Goal: Browse casually

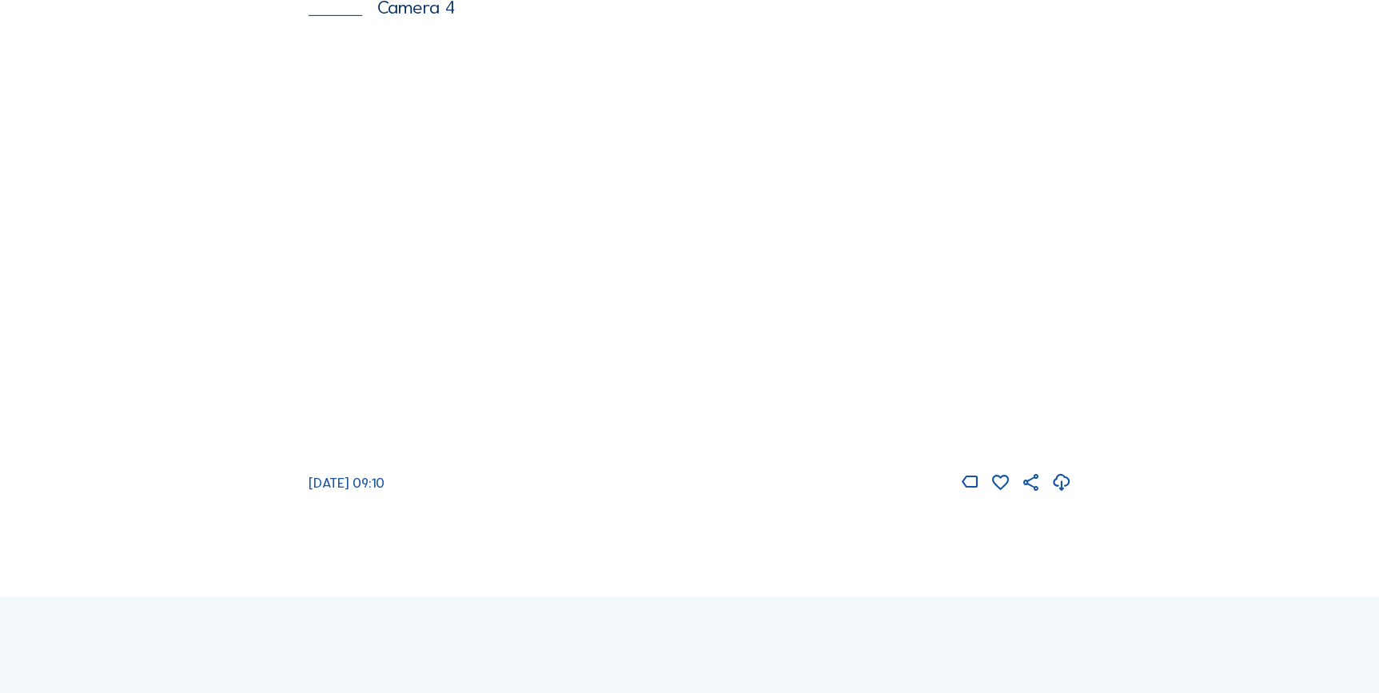
scroll to position [2550, 0]
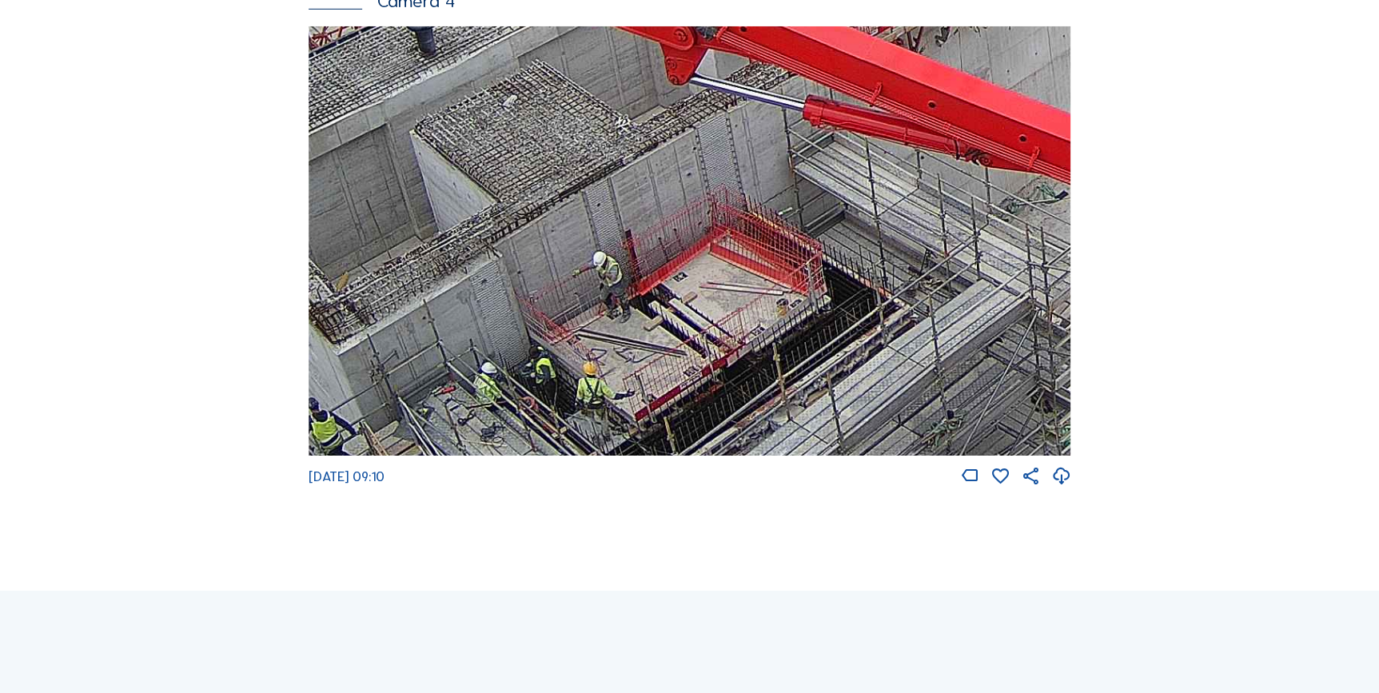
drag, startPoint x: 527, startPoint y: 351, endPoint x: 601, endPoint y: 307, distance: 86.4
click at [601, 307] on img at bounding box center [690, 240] width 763 height 429
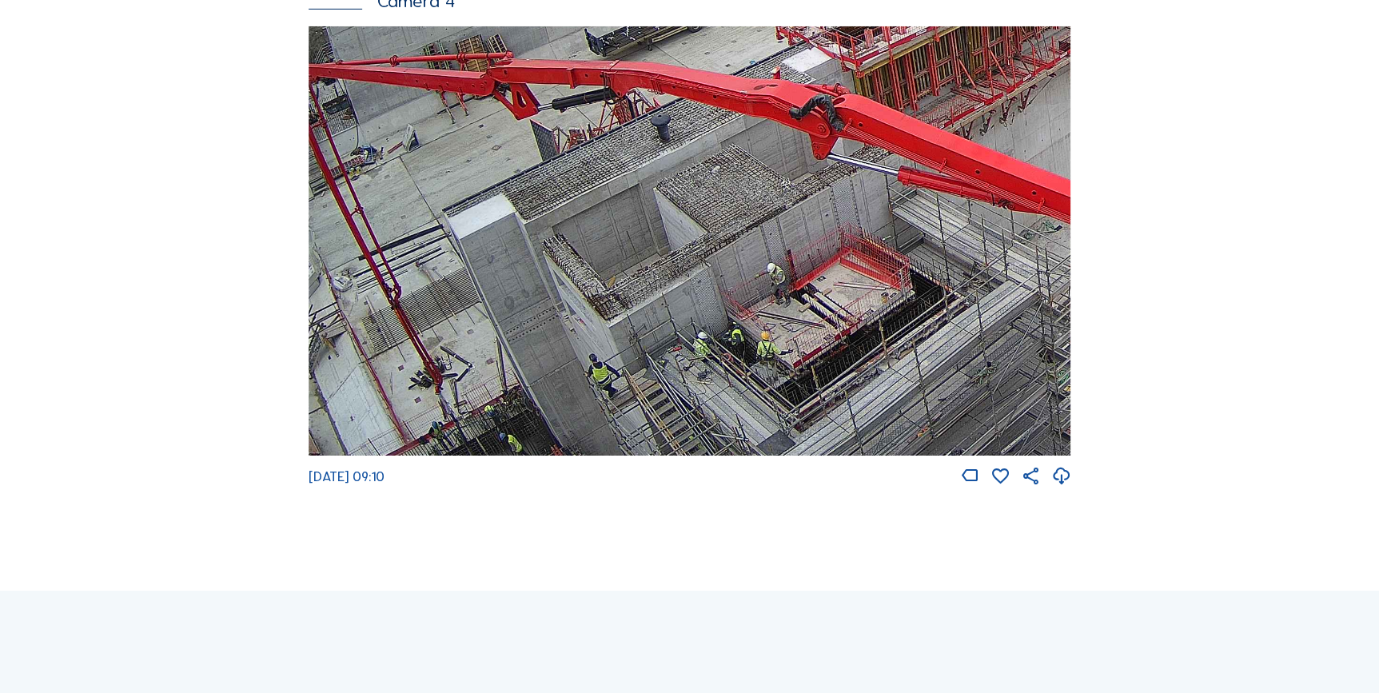
drag, startPoint x: 431, startPoint y: 452, endPoint x: 483, endPoint y: 302, distance: 158.3
click at [483, 302] on img at bounding box center [690, 240] width 763 height 429
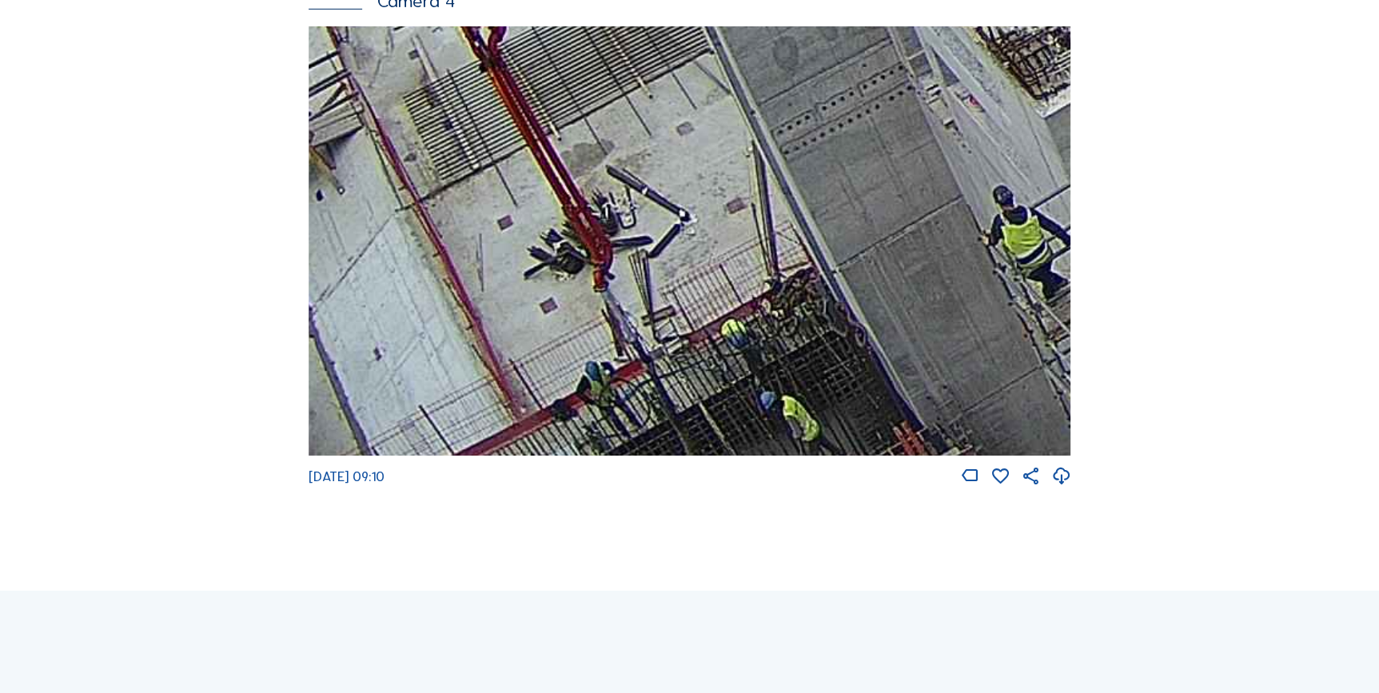
drag, startPoint x: 484, startPoint y: 408, endPoint x: 685, endPoint y: 312, distance: 222.5
click at [685, 312] on img at bounding box center [690, 240] width 763 height 429
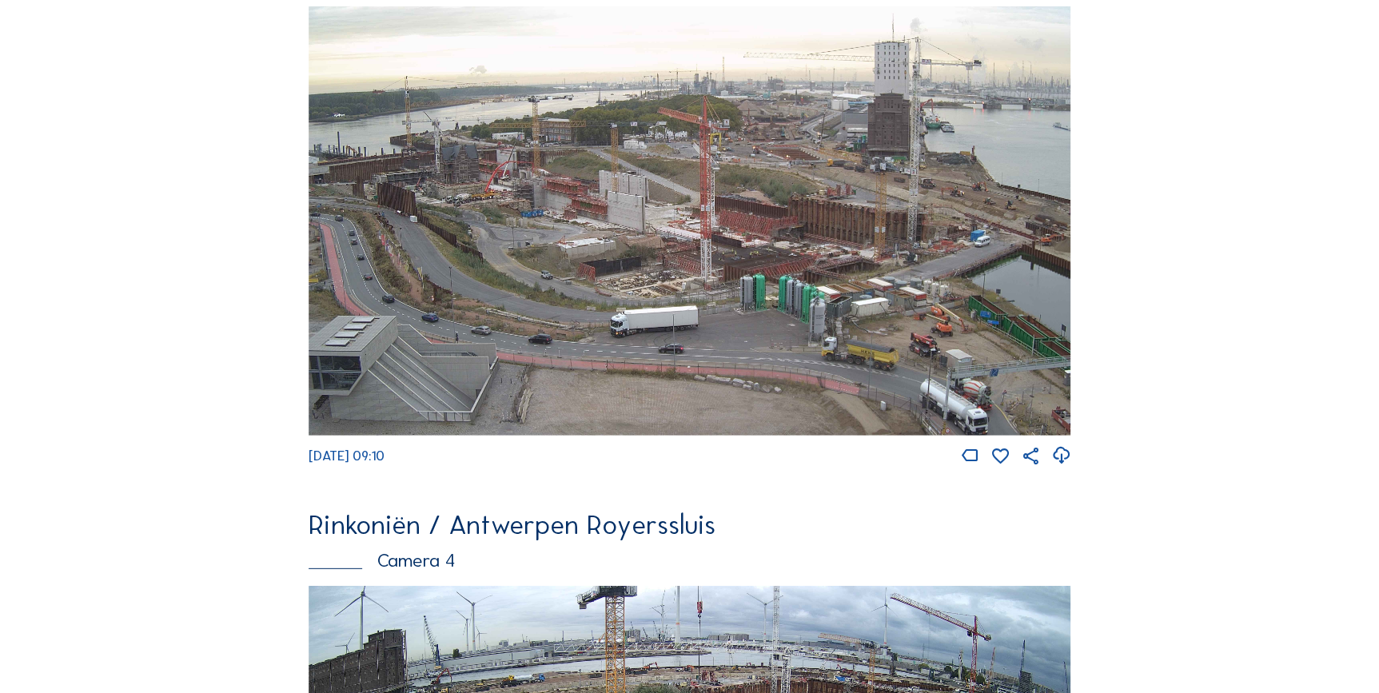
scroll to position [1968, 0]
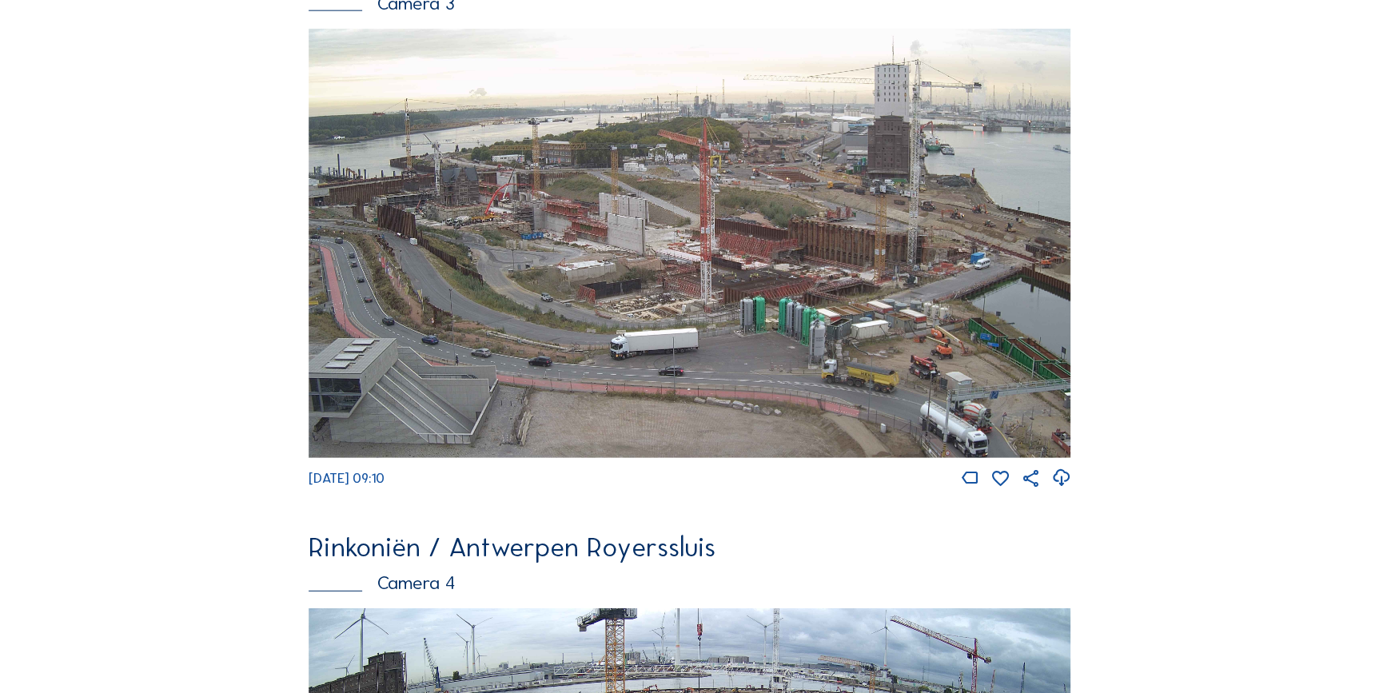
click at [464, 224] on img at bounding box center [690, 243] width 763 height 429
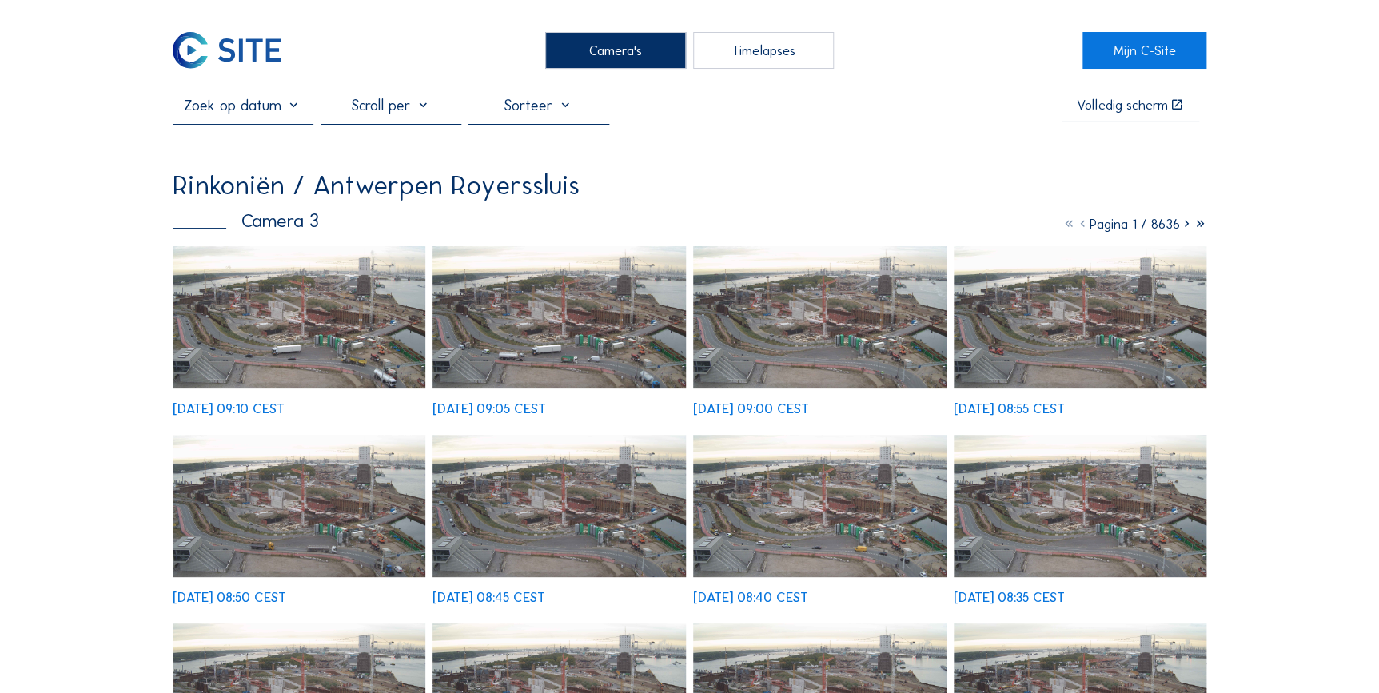
click at [325, 321] on img at bounding box center [299, 317] width 253 height 142
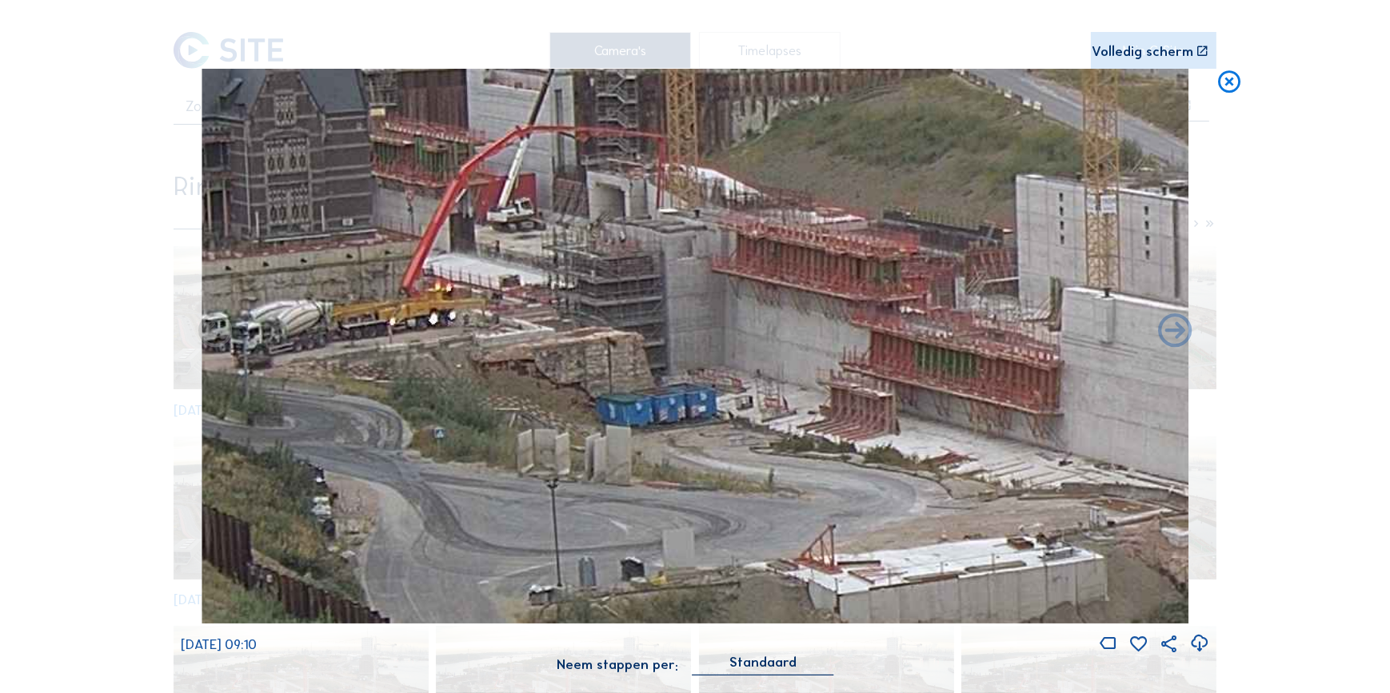
drag, startPoint x: 480, startPoint y: 269, endPoint x: 333, endPoint y: 271, distance: 147.1
click at [333, 271] on img at bounding box center [695, 346] width 986 height 555
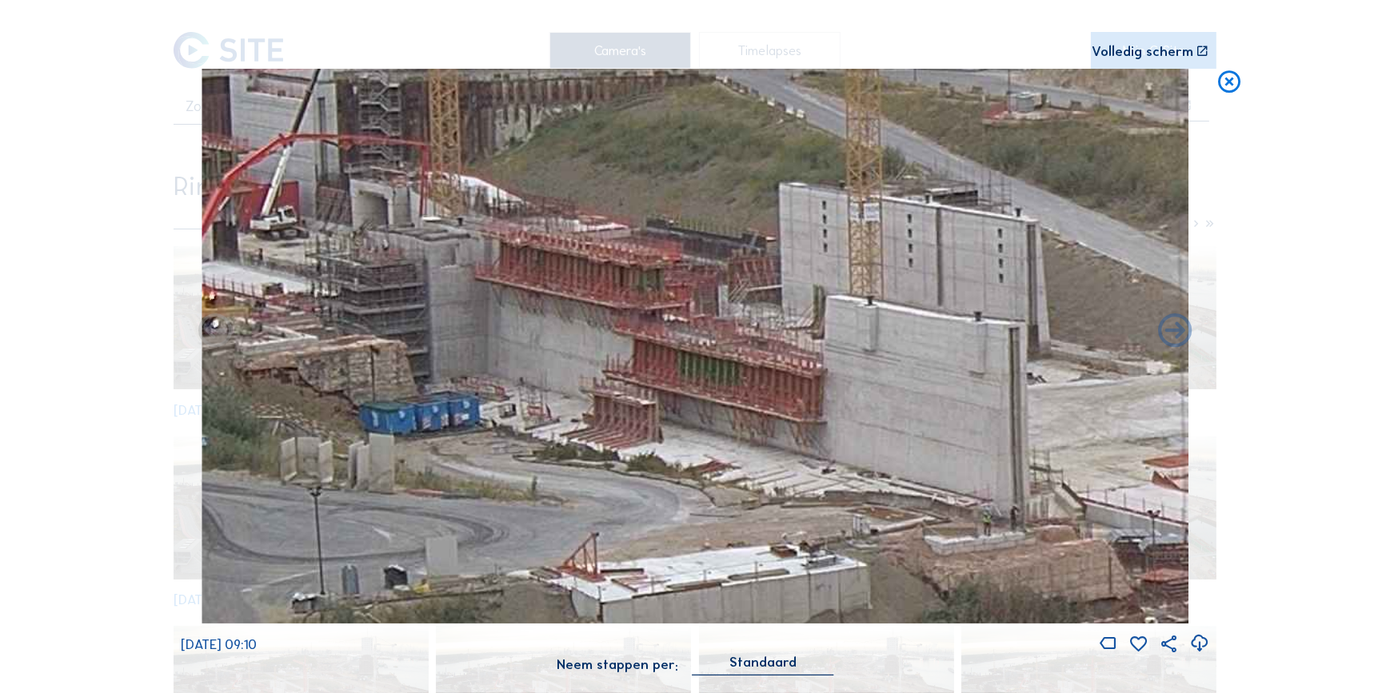
drag, startPoint x: 807, startPoint y: 325, endPoint x: 329, endPoint y: 333, distance: 478.3
click at [329, 335] on img at bounding box center [695, 346] width 986 height 555
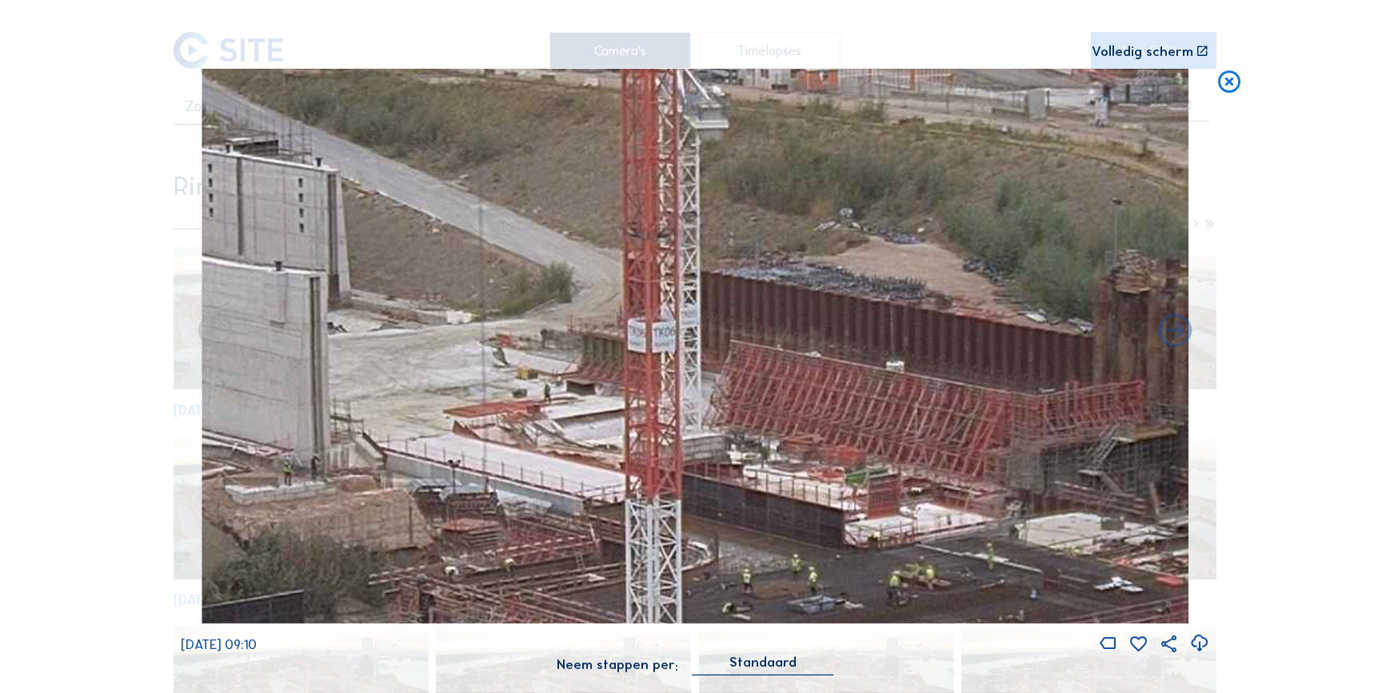
drag, startPoint x: 626, startPoint y: 377, endPoint x: 407, endPoint y: 321, distance: 226.1
click at [287, 329] on img at bounding box center [695, 346] width 986 height 555
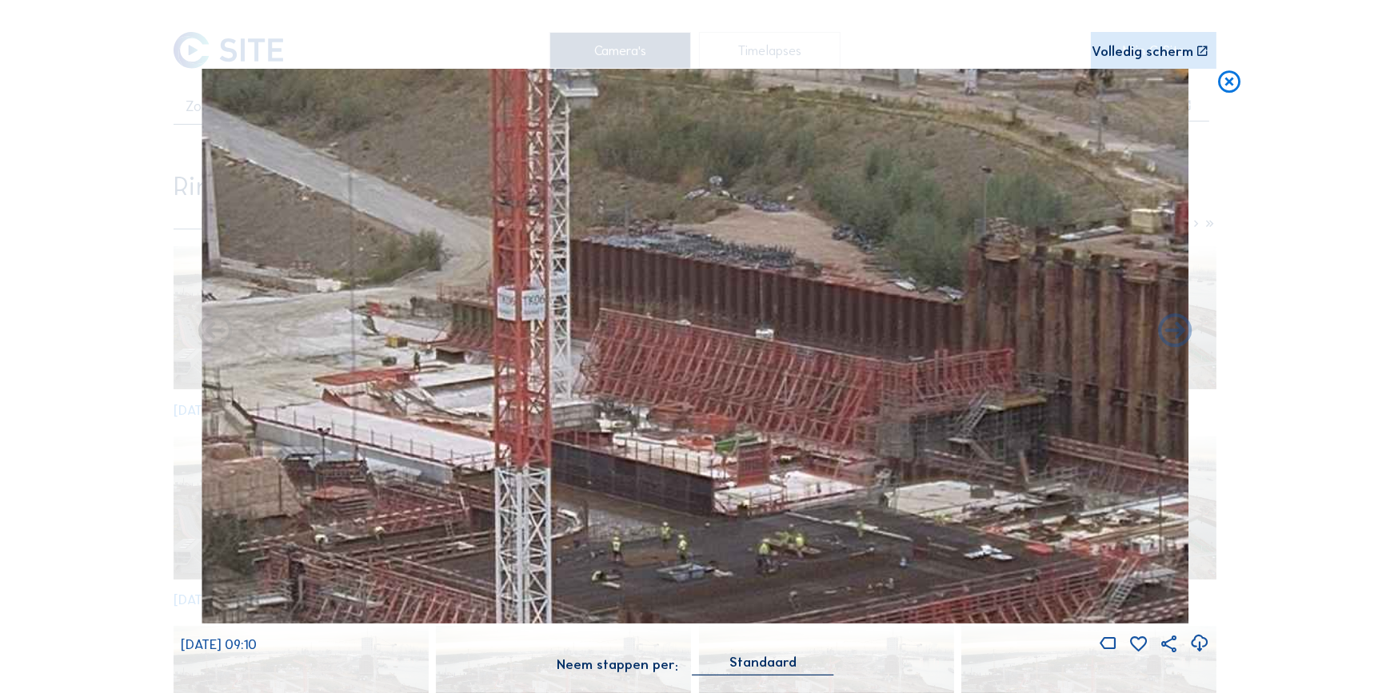
drag, startPoint x: 477, startPoint y: 368, endPoint x: 448, endPoint y: 356, distance: 31.9
click at [449, 358] on img at bounding box center [695, 346] width 986 height 555
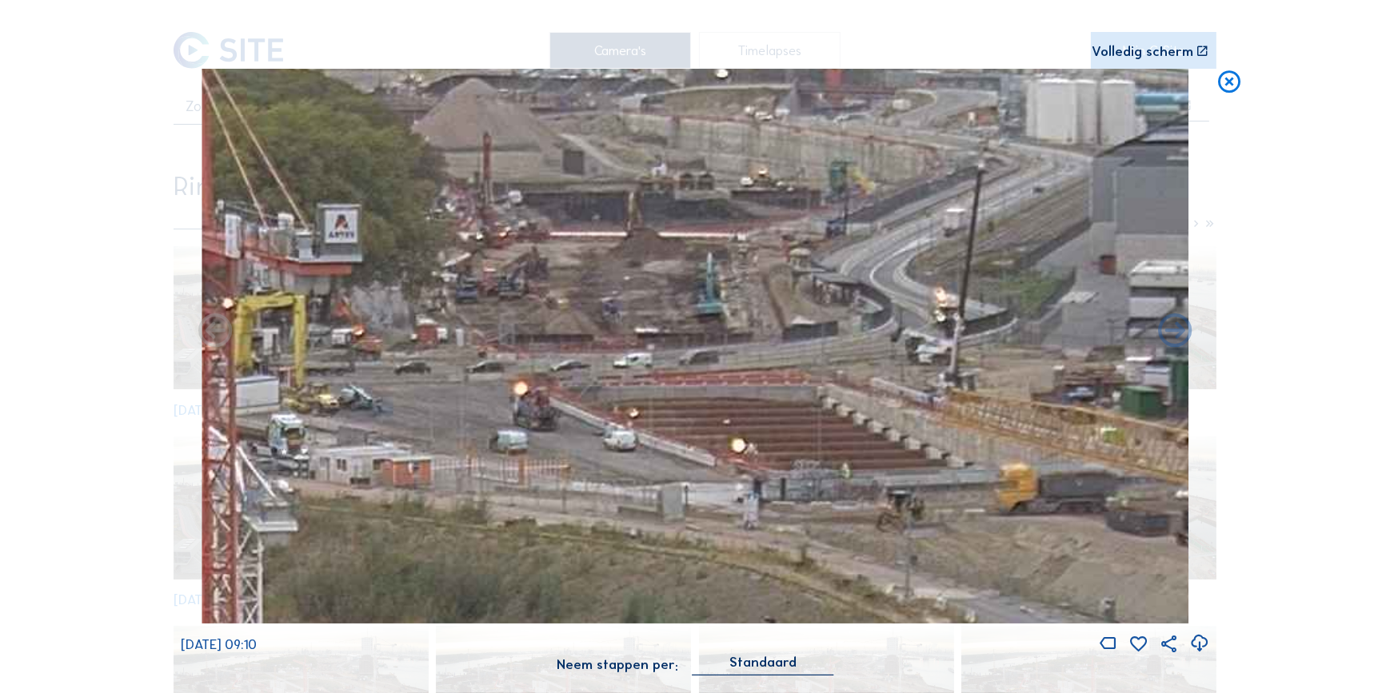
drag, startPoint x: 695, startPoint y: 186, endPoint x: 673, endPoint y: 287, distance: 103.2
click at [673, 287] on img at bounding box center [695, 346] width 986 height 555
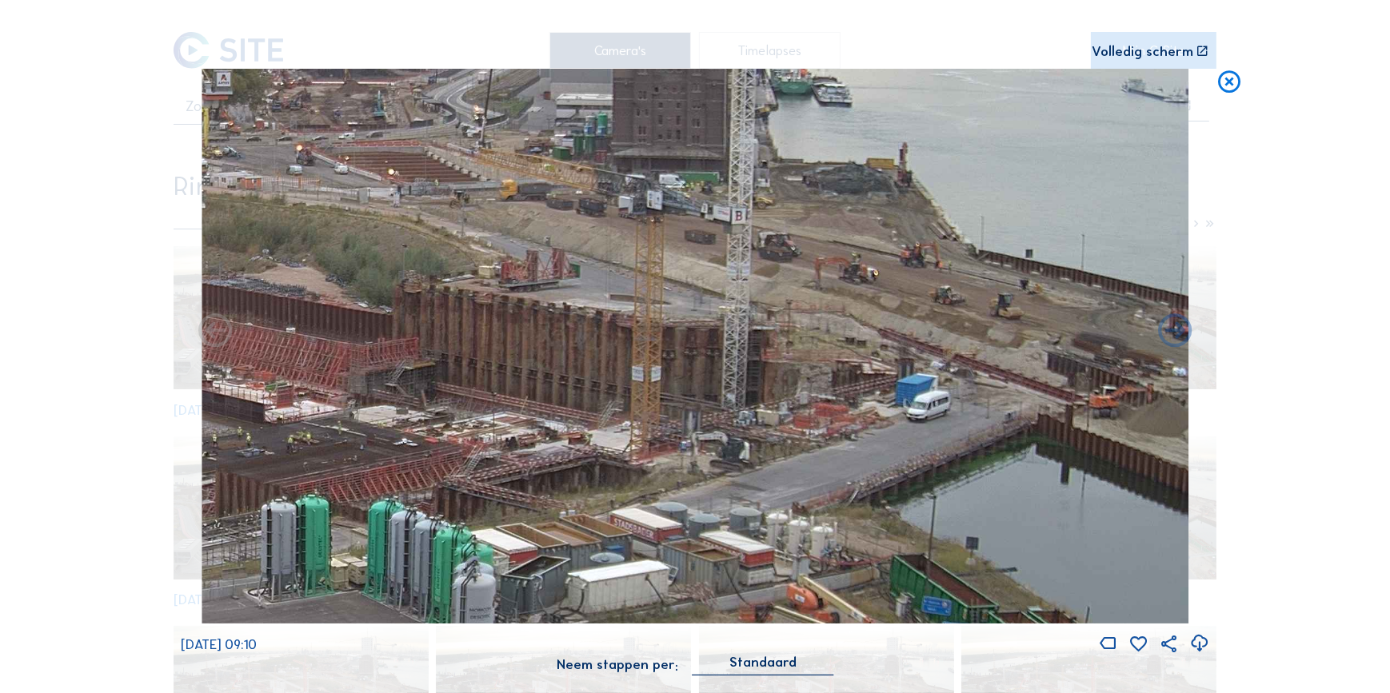
drag, startPoint x: 1008, startPoint y: 328, endPoint x: 747, endPoint y: 315, distance: 261.8
click at [747, 315] on img at bounding box center [695, 346] width 986 height 555
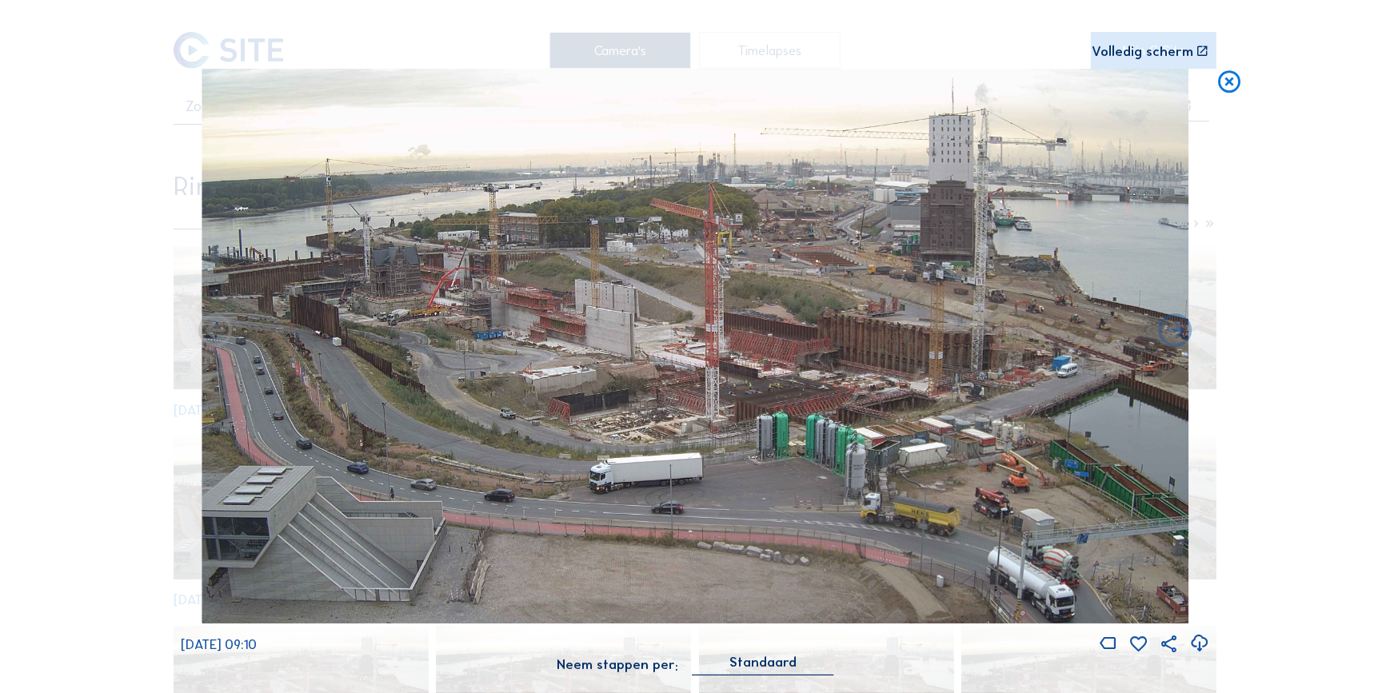
click at [1225, 90] on icon at bounding box center [1228, 83] width 27 height 28
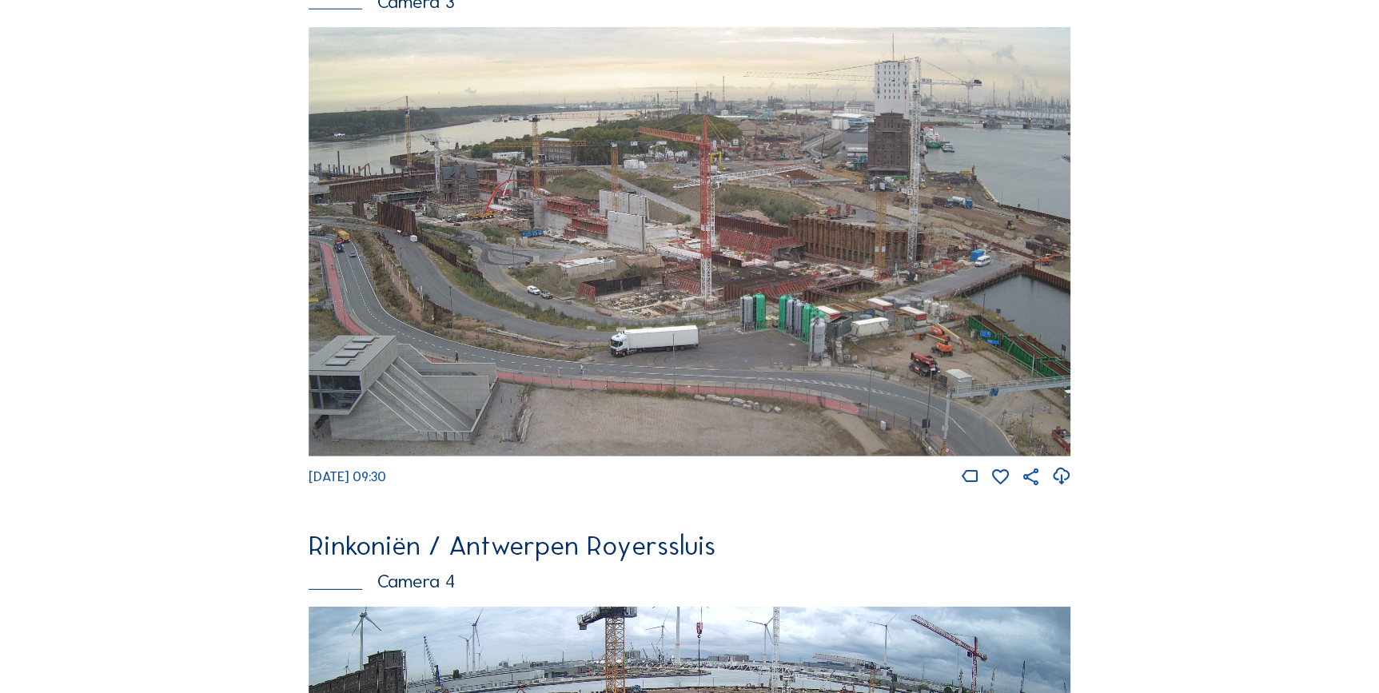
scroll to position [2405, 0]
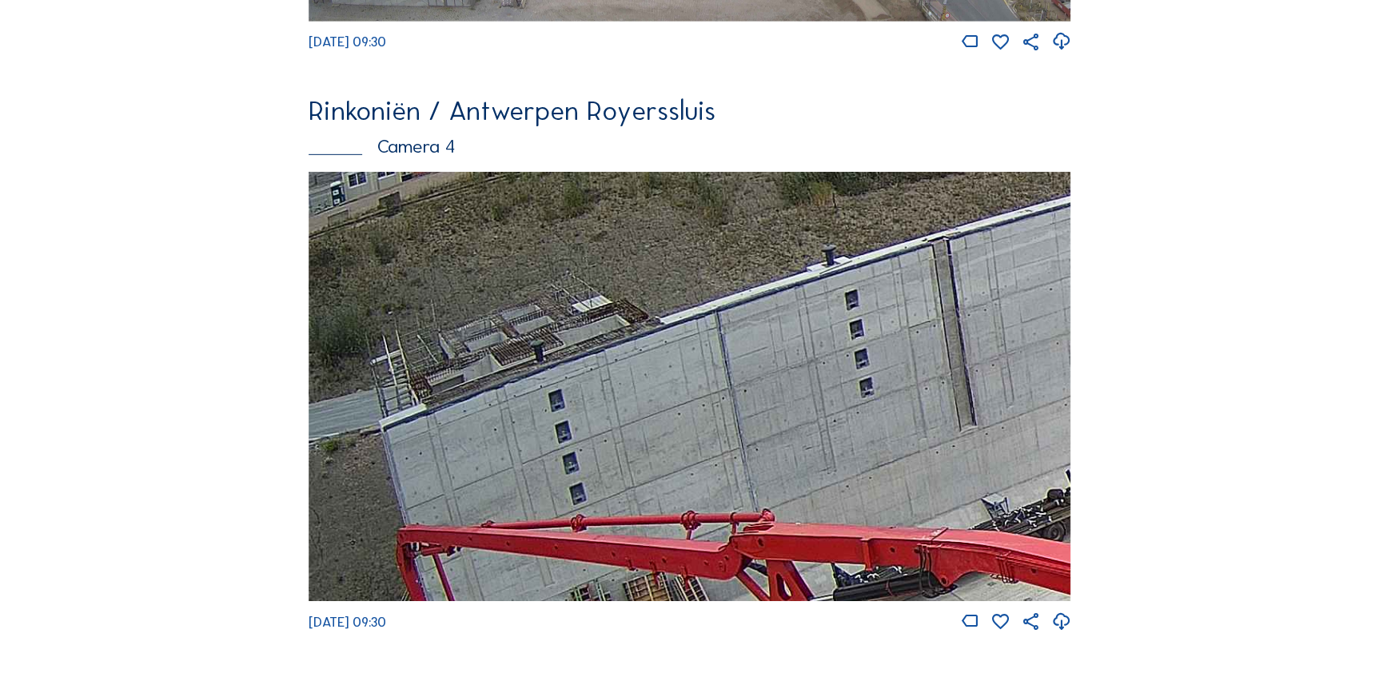
drag, startPoint x: 405, startPoint y: 364, endPoint x: 662, endPoint y: 304, distance: 264.4
click at [662, 304] on img at bounding box center [690, 386] width 763 height 429
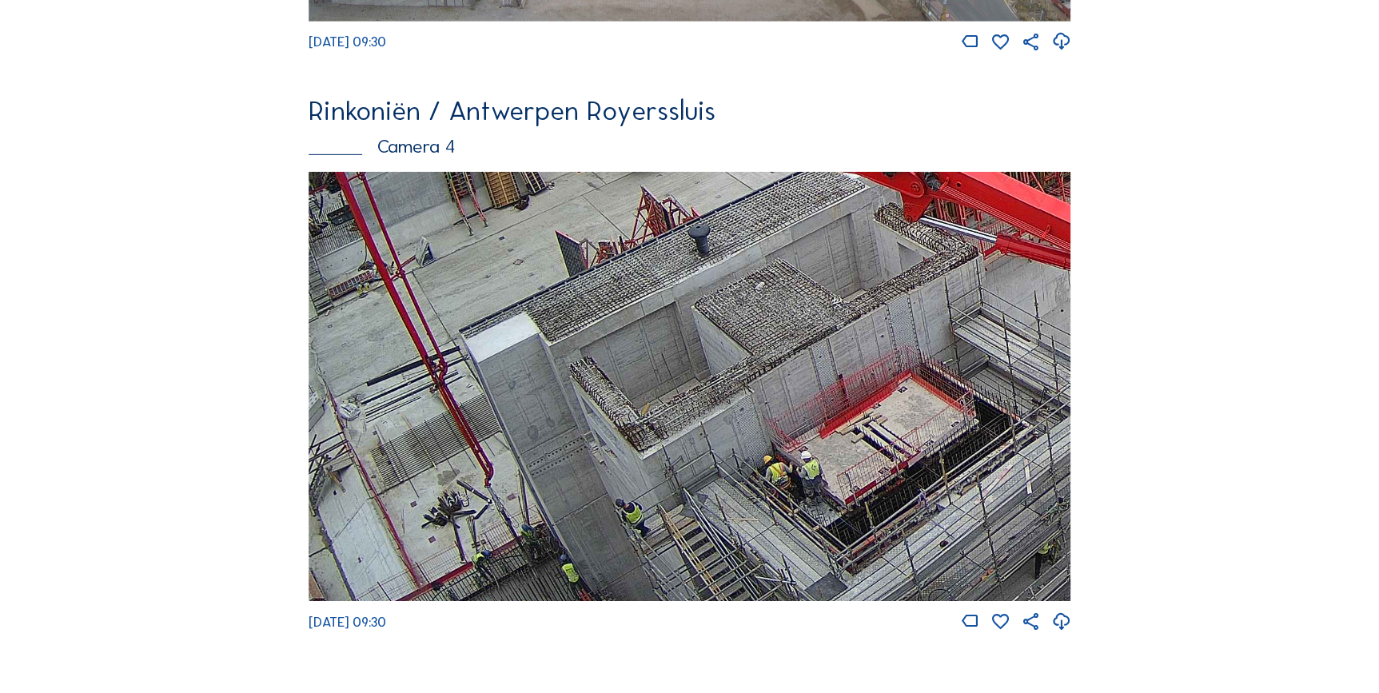
drag, startPoint x: 468, startPoint y: 440, endPoint x: 568, endPoint y: 333, distance: 146.0
click at [568, 333] on img at bounding box center [690, 386] width 763 height 429
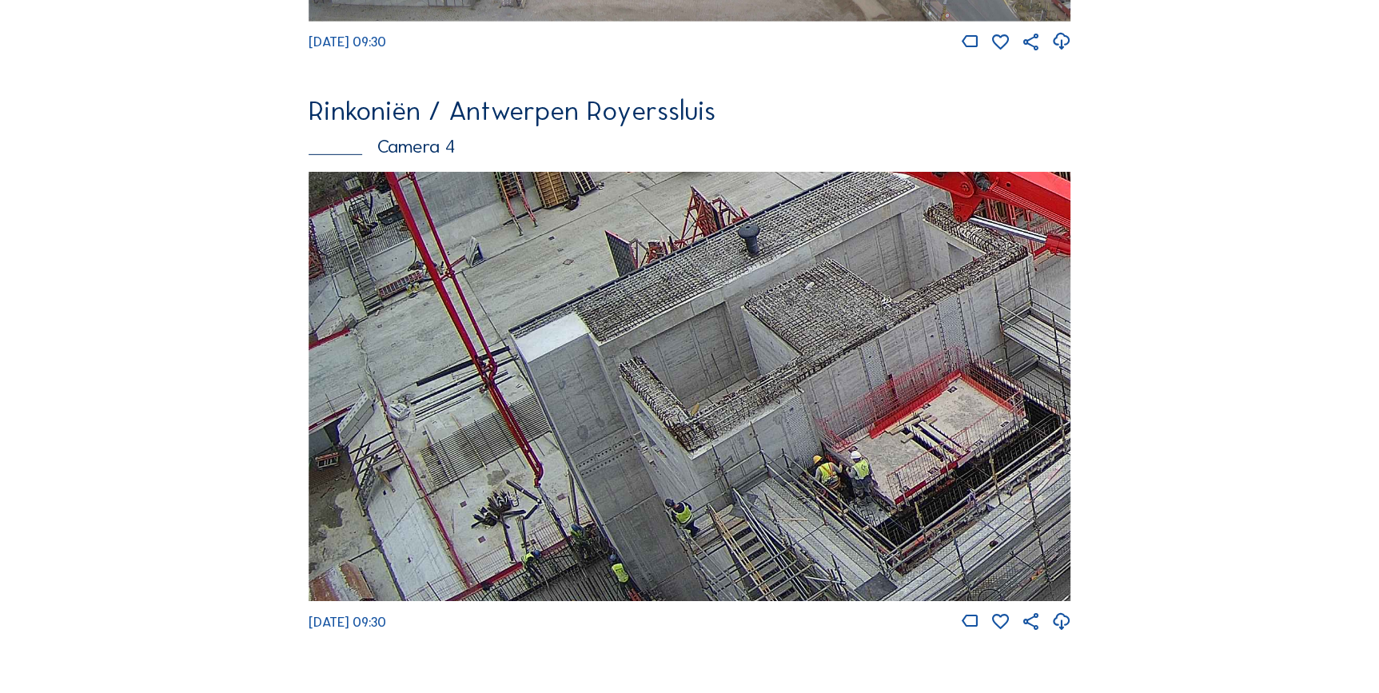
drag, startPoint x: 473, startPoint y: 580, endPoint x: 541, endPoint y: 518, distance: 91.1
click at [541, 518] on img at bounding box center [690, 386] width 763 height 429
